Goal: Task Accomplishment & Management: Complete application form

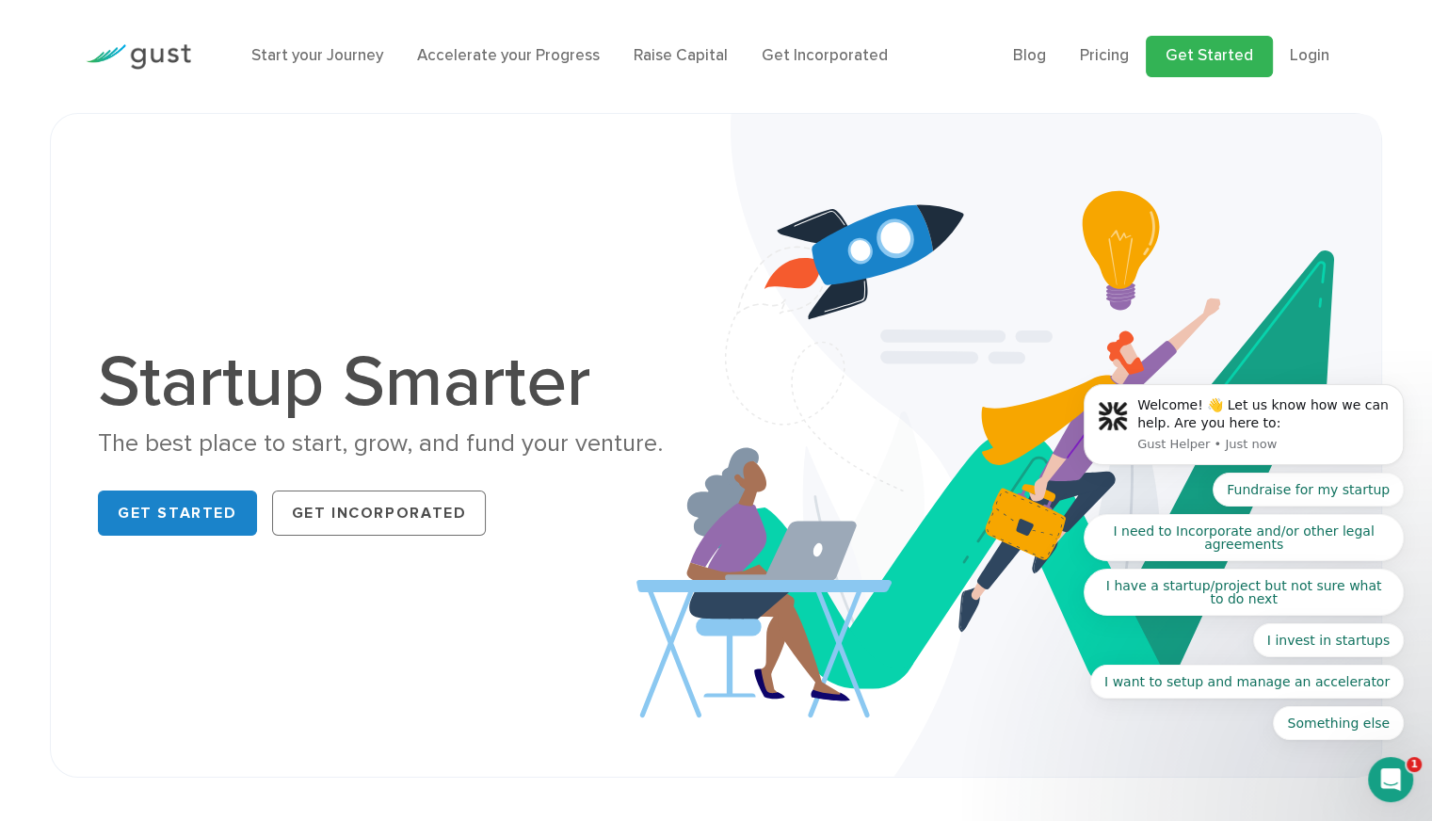
click at [1232, 52] on link "Get Started" at bounding box center [1209, 56] width 127 height 41
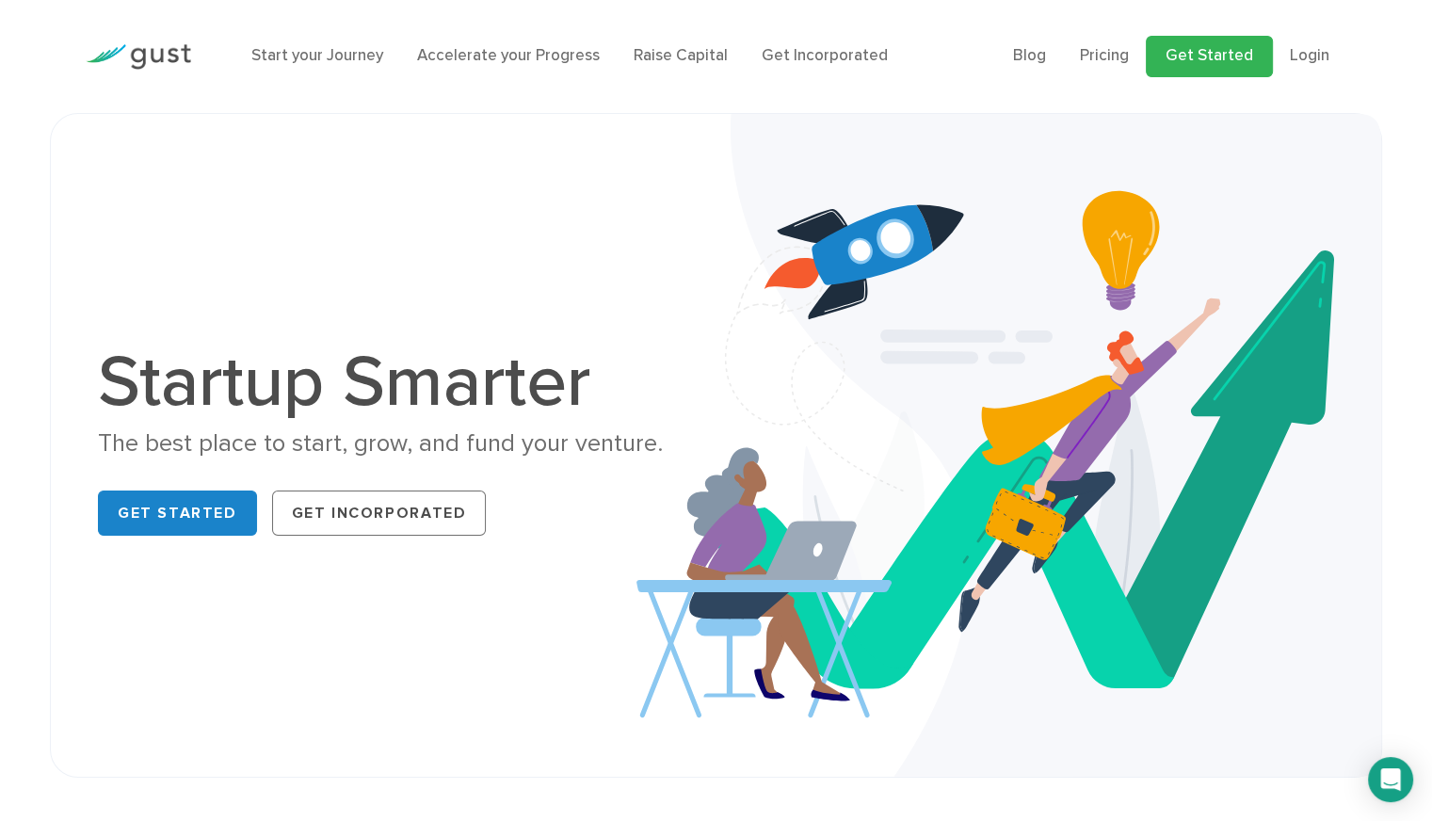
click at [1220, 54] on link "Get Started" at bounding box center [1209, 56] width 127 height 41
